Goal: Task Accomplishment & Management: Complete application form

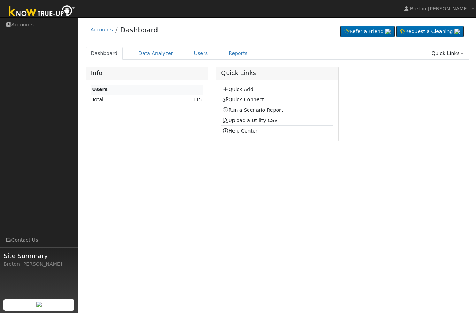
click at [244, 89] on link "Quick Add" at bounding box center [237, 90] width 31 height 6
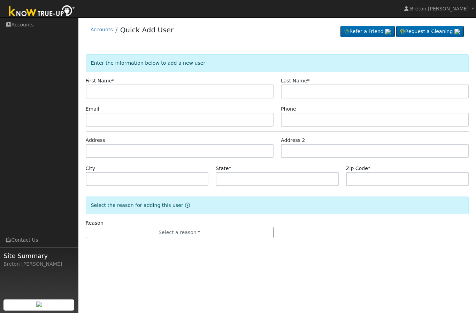
click at [125, 94] on input "text" at bounding box center [180, 92] width 188 height 14
type input "[PERSON_NAME]"
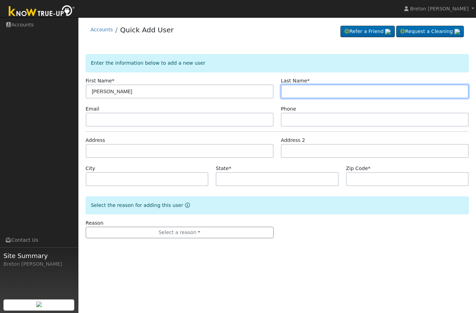
click at [301, 93] on input "text" at bounding box center [375, 92] width 188 height 14
type input "Bains"
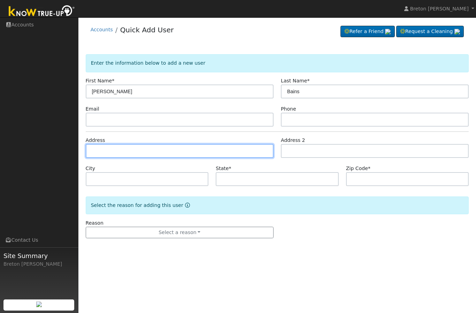
click at [122, 153] on input "text" at bounding box center [180, 151] width 188 height 14
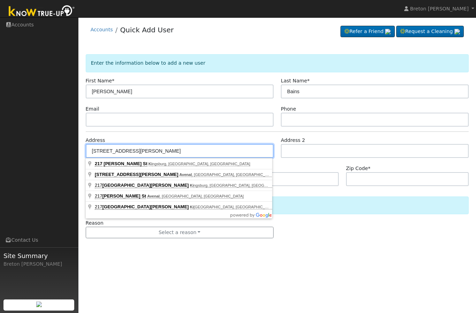
type input "217 Kern Street"
type input "Kingsburg"
type input "CA"
type input "93631"
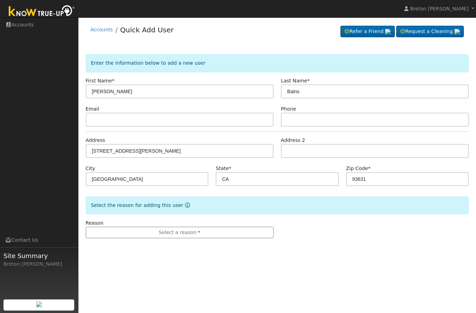
click at [231, 231] on button "Select a reason" at bounding box center [180, 233] width 188 height 12
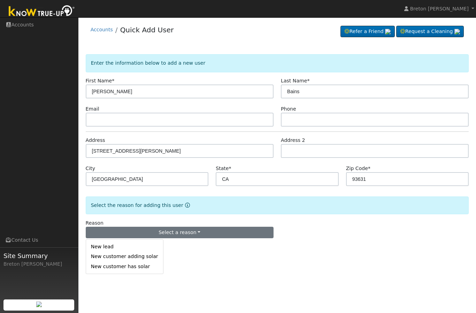
click at [133, 246] on link "New lead" at bounding box center [124, 247] width 77 height 10
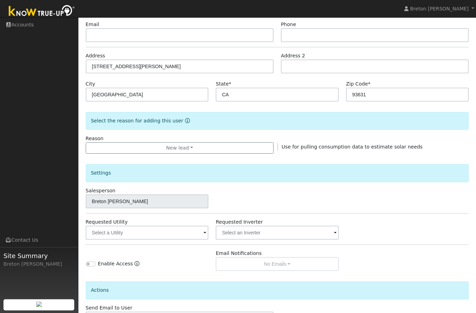
scroll to position [87, 0]
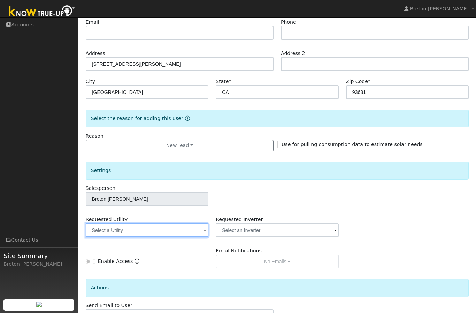
click at [168, 232] on input "text" at bounding box center [147, 231] width 123 height 14
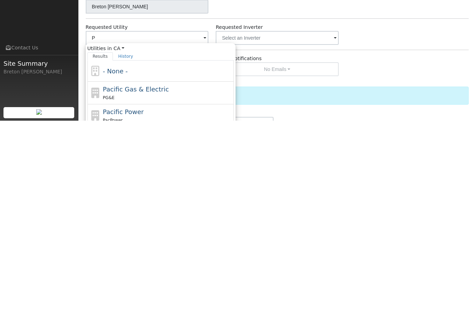
click at [144, 287] on div "PG&E" at bounding box center [167, 290] width 129 height 7
type input "Pacific Gas & Electric"
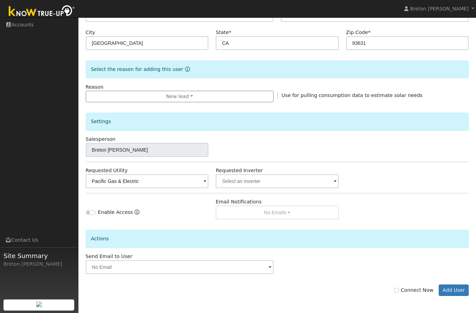
click at [457, 294] on button "Add User" at bounding box center [453, 291] width 30 height 12
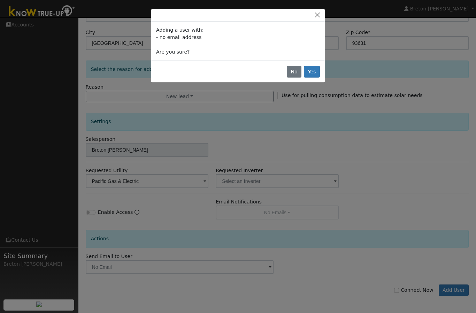
click at [314, 70] on button "Yes" at bounding box center [312, 72] width 16 height 12
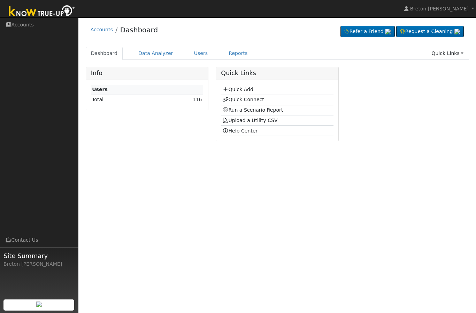
click at [243, 102] on link "Quick Connect" at bounding box center [243, 100] width 42 height 6
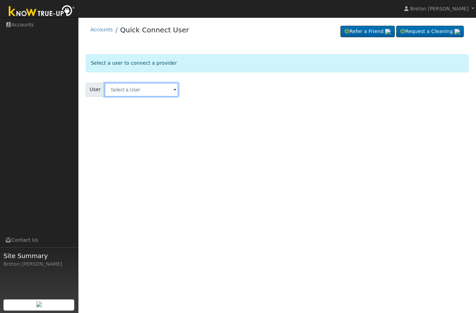
click at [131, 91] on input "text" at bounding box center [141, 90] width 74 height 14
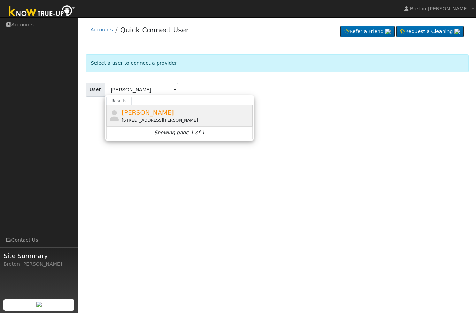
click at [148, 116] on span "Kamaljit Bains" at bounding box center [148, 112] width 52 height 7
type input "Kamaljit Bains"
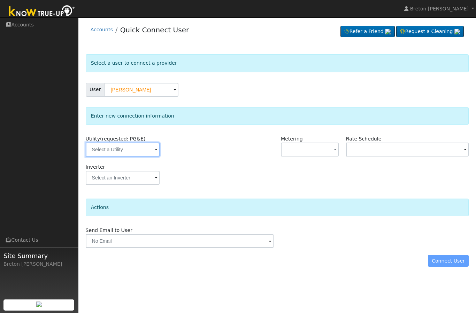
click at [128, 151] on input "text" at bounding box center [123, 150] width 74 height 14
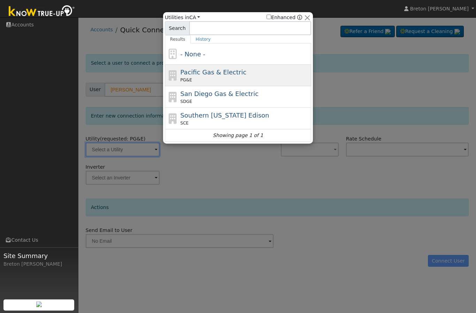
click at [212, 74] on span "Pacific Gas & Electric" at bounding box center [213, 72] width 66 height 7
type input "PG&E"
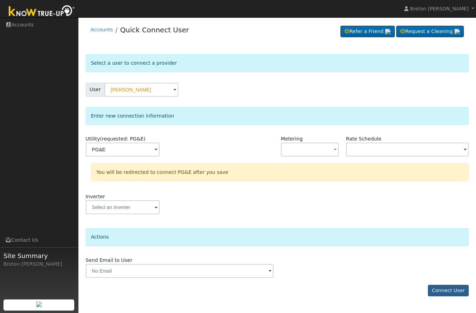
click at [449, 294] on button "Connect User" at bounding box center [448, 291] width 41 height 12
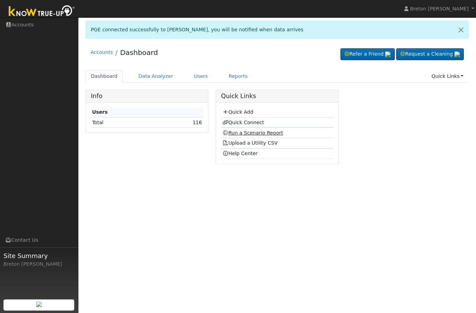
click at [251, 133] on link "Run a Scenario Report" at bounding box center [252, 133] width 61 height 6
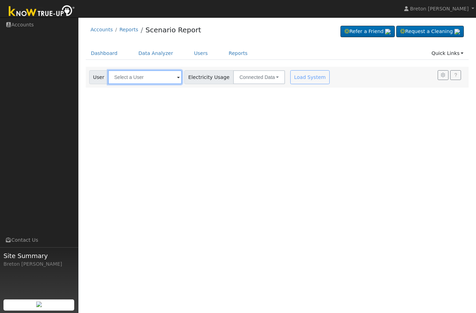
click at [139, 78] on input "text" at bounding box center [145, 77] width 74 height 14
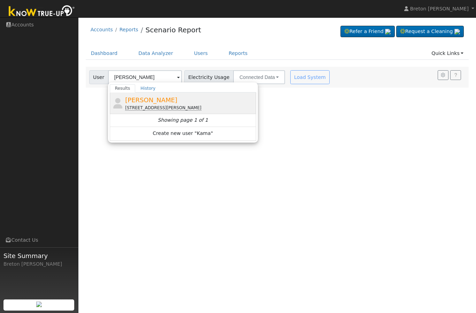
click at [151, 105] on div "217 Kern Street, Kingsburg, CA 93631" at bounding box center [189, 108] width 129 height 6
type input "Kamaljit Bains"
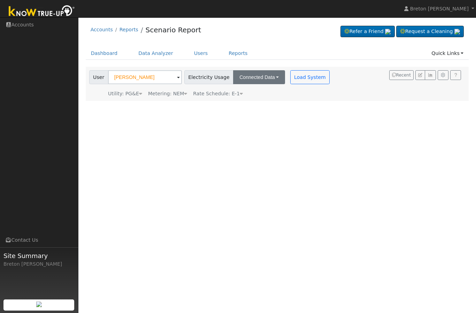
click at [251, 78] on button "Connected Data" at bounding box center [259, 77] width 52 height 14
click at [290, 76] on button "Load System" at bounding box center [310, 77] width 40 height 14
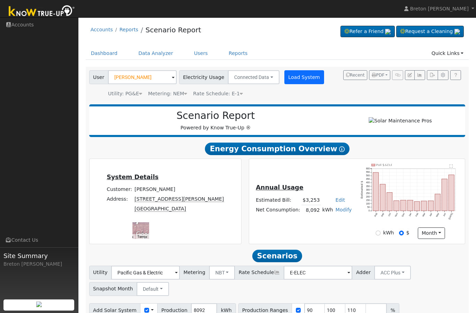
click at [293, 78] on button "Load System" at bounding box center [304, 77] width 40 height 14
click at [420, 78] on button "button" at bounding box center [419, 75] width 11 height 10
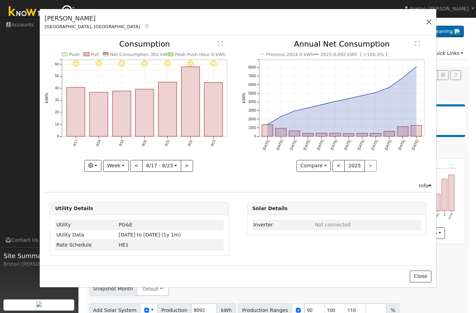
click at [428, 25] on button "button" at bounding box center [429, 22] width 10 height 10
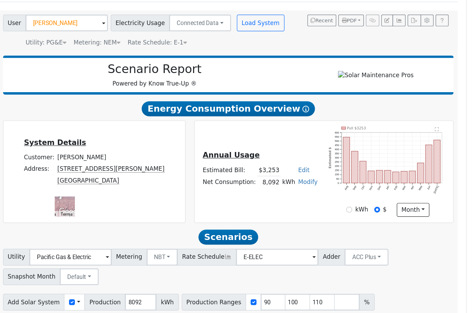
scroll to position [11, 0]
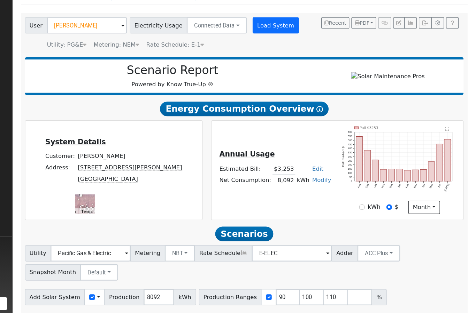
click at [284, 60] on button "Load System" at bounding box center [304, 67] width 40 height 14
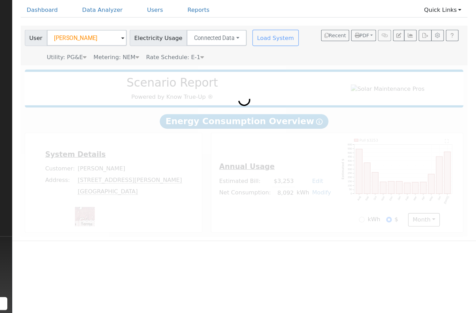
scroll to position [0, 0]
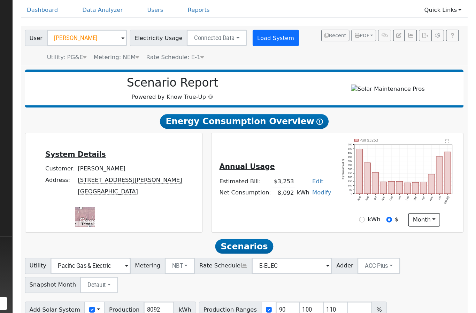
click at [284, 70] on button "Load System" at bounding box center [304, 77] width 40 height 14
click at [417, 73] on icon "button" at bounding box center [419, 75] width 5 height 4
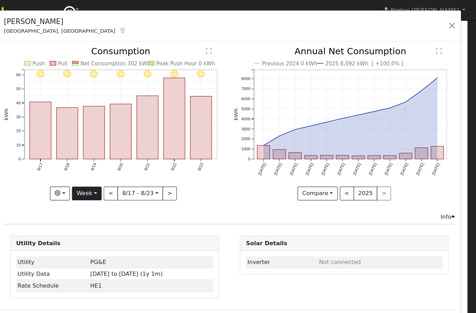
click at [78, 164] on button "Week" at bounding box center [81, 166] width 25 height 12
click at [75, 210] on link "Year" at bounding box center [93, 210] width 48 height 10
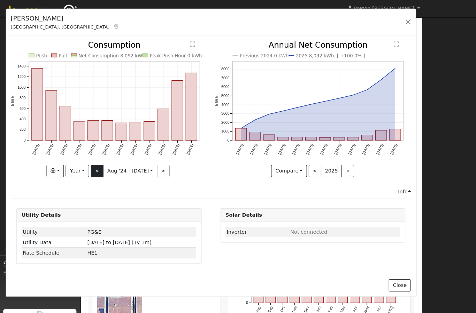
click at [96, 169] on button "<" at bounding box center [94, 166] width 12 height 12
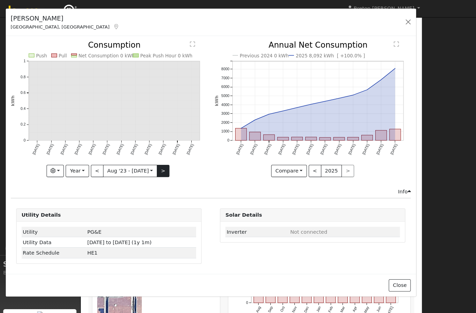
click at [159, 162] on button ">" at bounding box center [158, 166] width 12 height 12
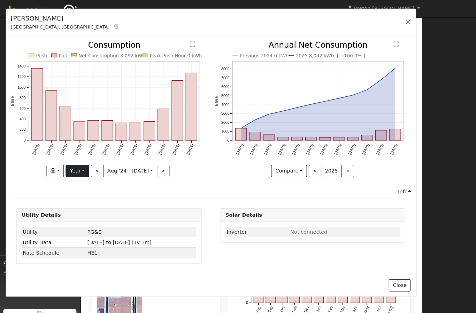
click at [78, 166] on button "Year" at bounding box center [75, 166] width 22 height 12
click at [76, 184] on link "Day" at bounding box center [88, 181] width 48 height 10
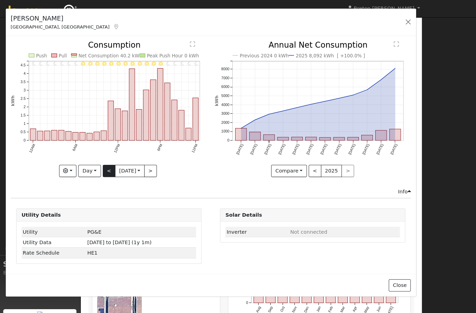
click at [102, 169] on button "<" at bounding box center [106, 166] width 12 height 12
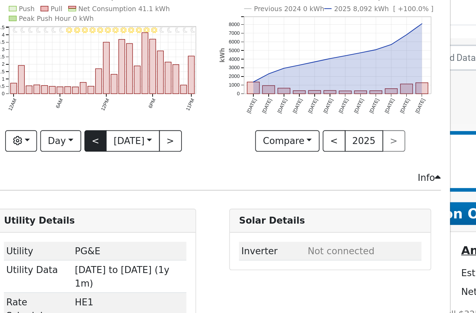
click at [59, 116] on button "<" at bounding box center [65, 122] width 12 height 12
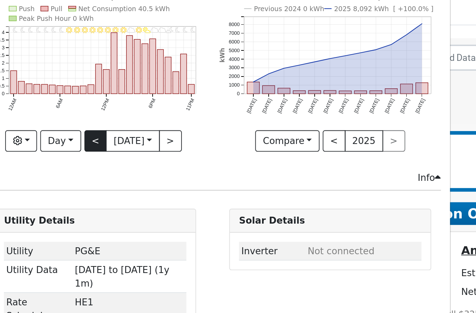
click at [59, 116] on button "<" at bounding box center [65, 122] width 12 height 12
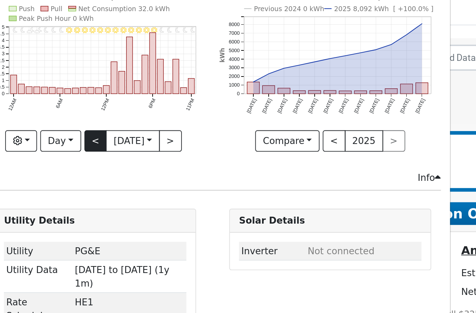
click at [59, 116] on button "<" at bounding box center [65, 122] width 12 height 12
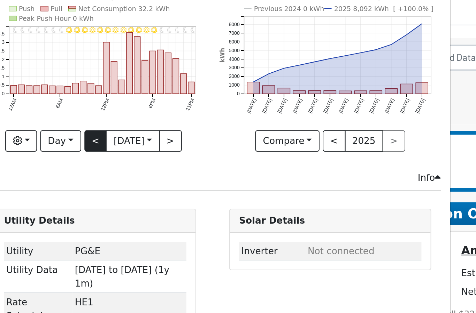
click at [59, 116] on button "<" at bounding box center [65, 122] width 12 height 12
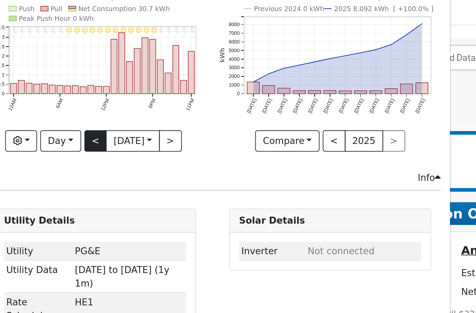
click at [59, 116] on button "<" at bounding box center [65, 122] width 12 height 12
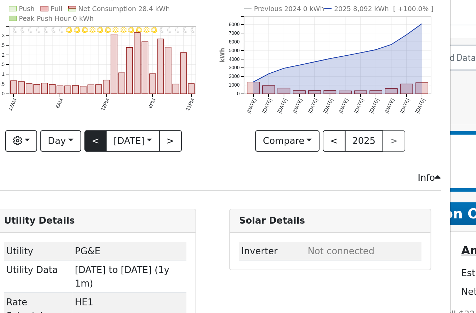
click at [59, 116] on button "<" at bounding box center [65, 122] width 12 height 12
type input "2025-07-24"
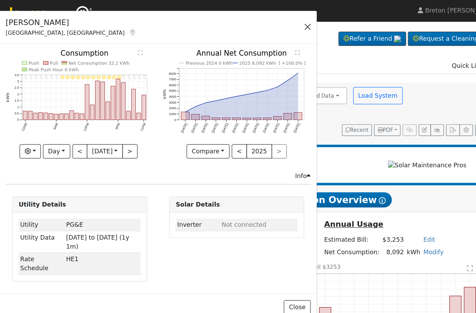
click at [243, 25] on button "button" at bounding box center [248, 22] width 10 height 10
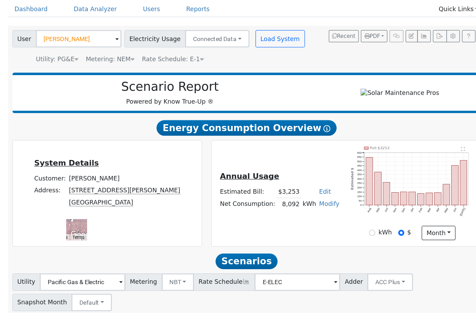
scroll to position [7, 0]
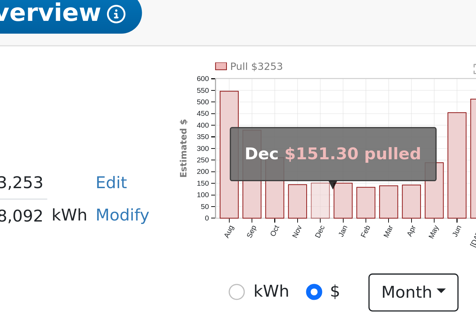
click at [401, 193] on rect "onclick=""" at bounding box center [404, 198] width 6 height 10
